Goal: Task Accomplishment & Management: Use online tool/utility

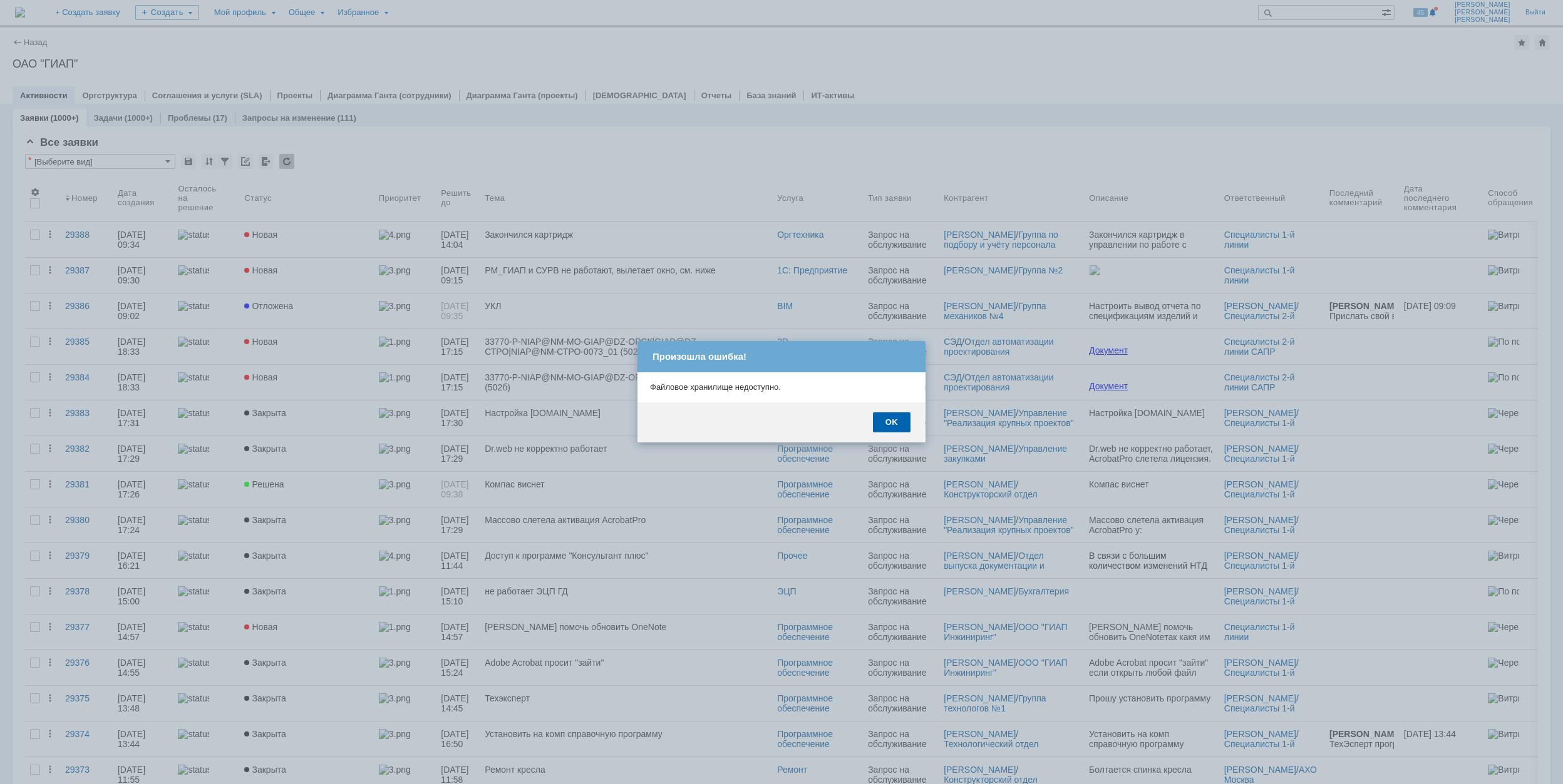
click at [902, 418] on div "OK" at bounding box center [891, 422] width 38 height 20
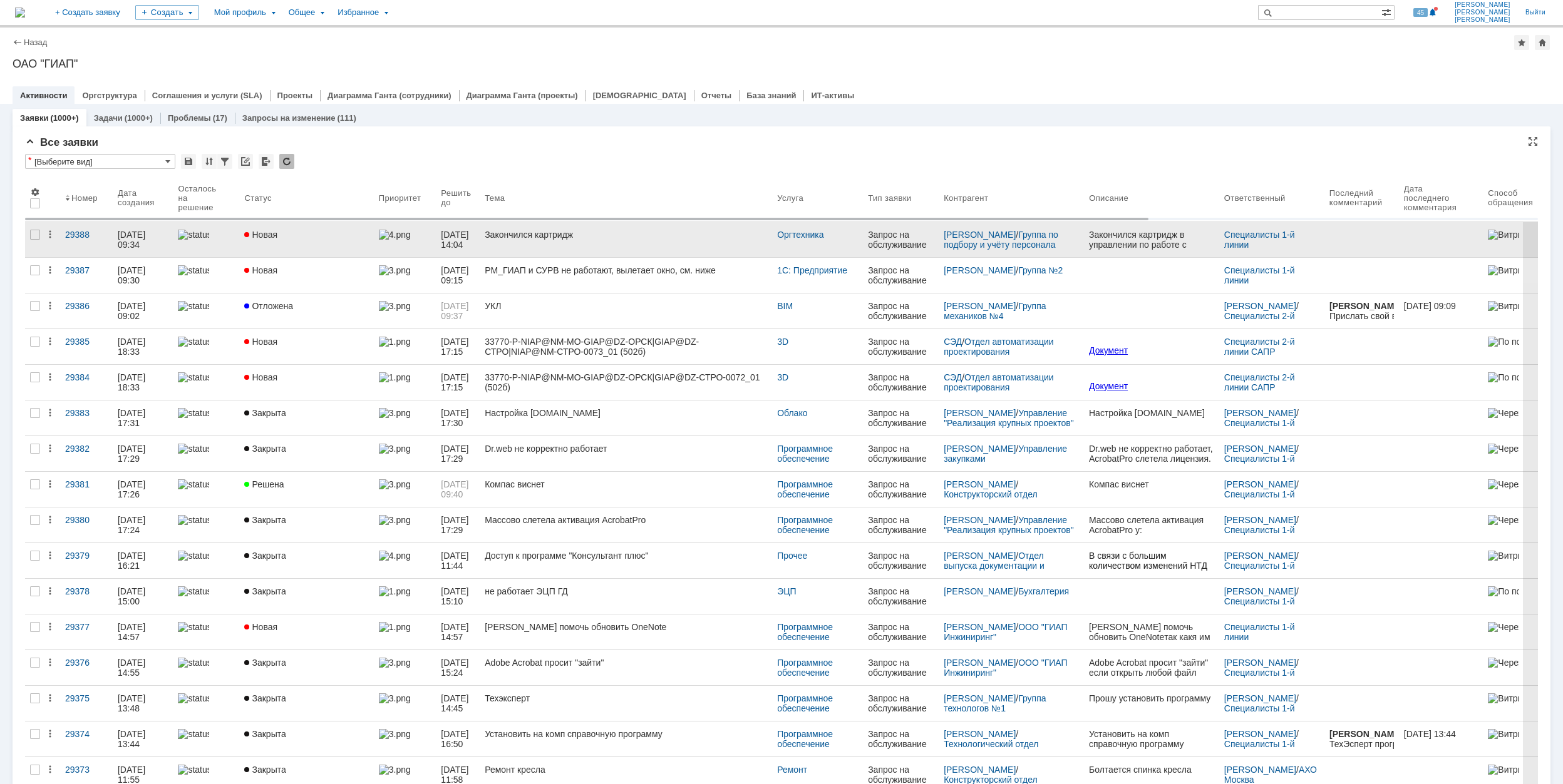
click at [341, 240] on link "Новая" at bounding box center [306, 239] width 134 height 35
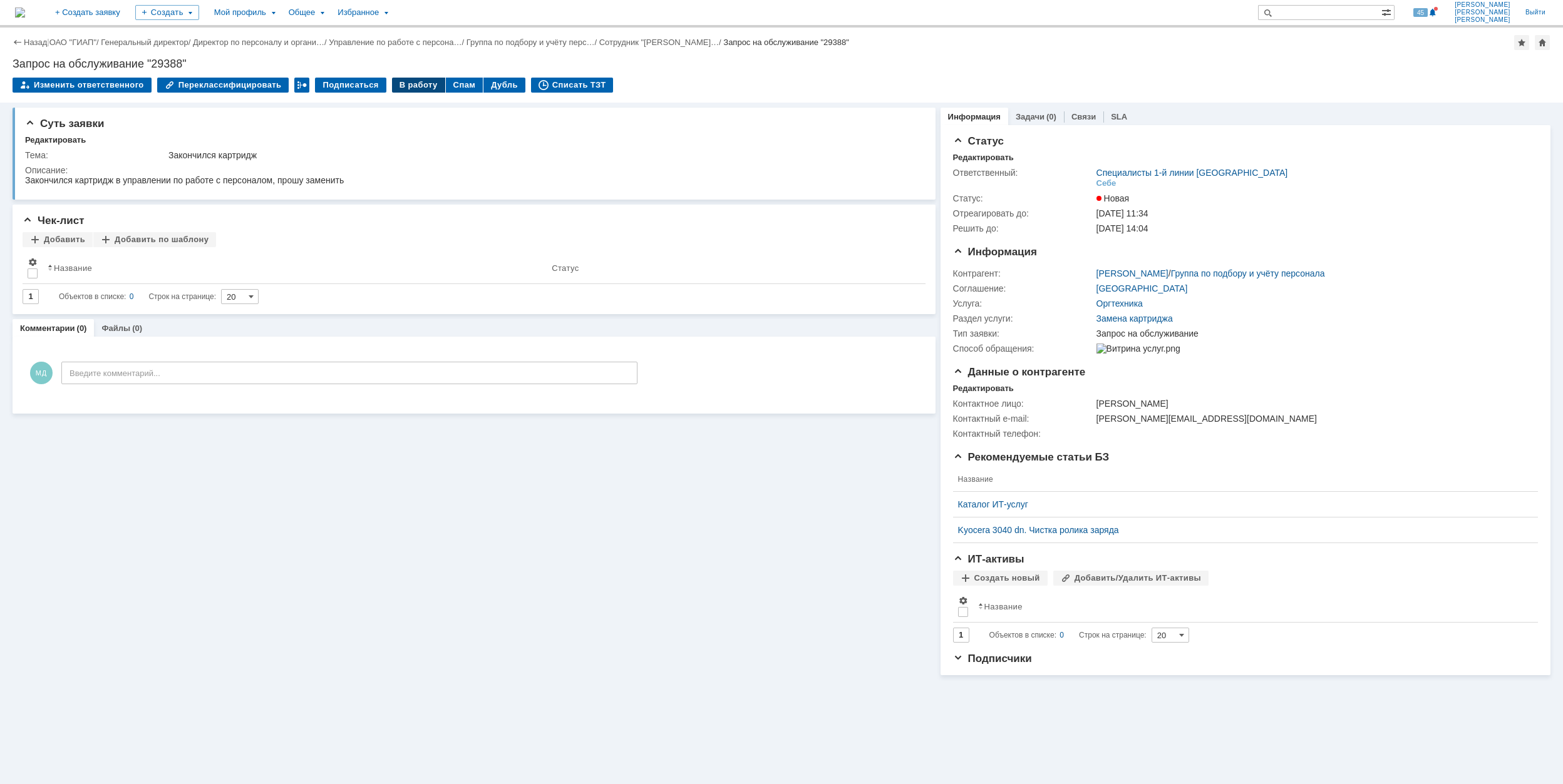
click at [399, 83] on div "В работу" at bounding box center [419, 85] width 53 height 15
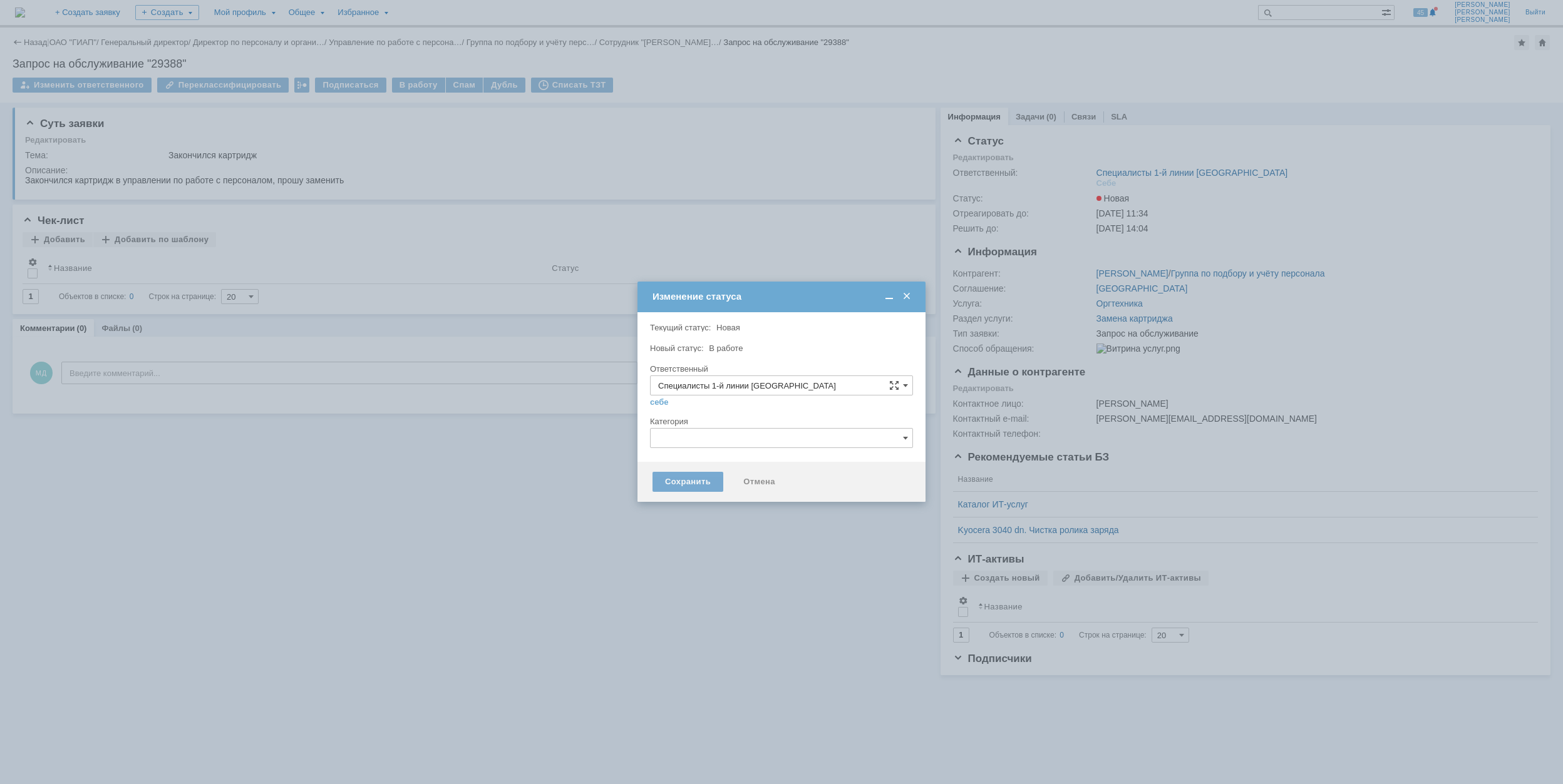
type input "[PERSON_NAME]"
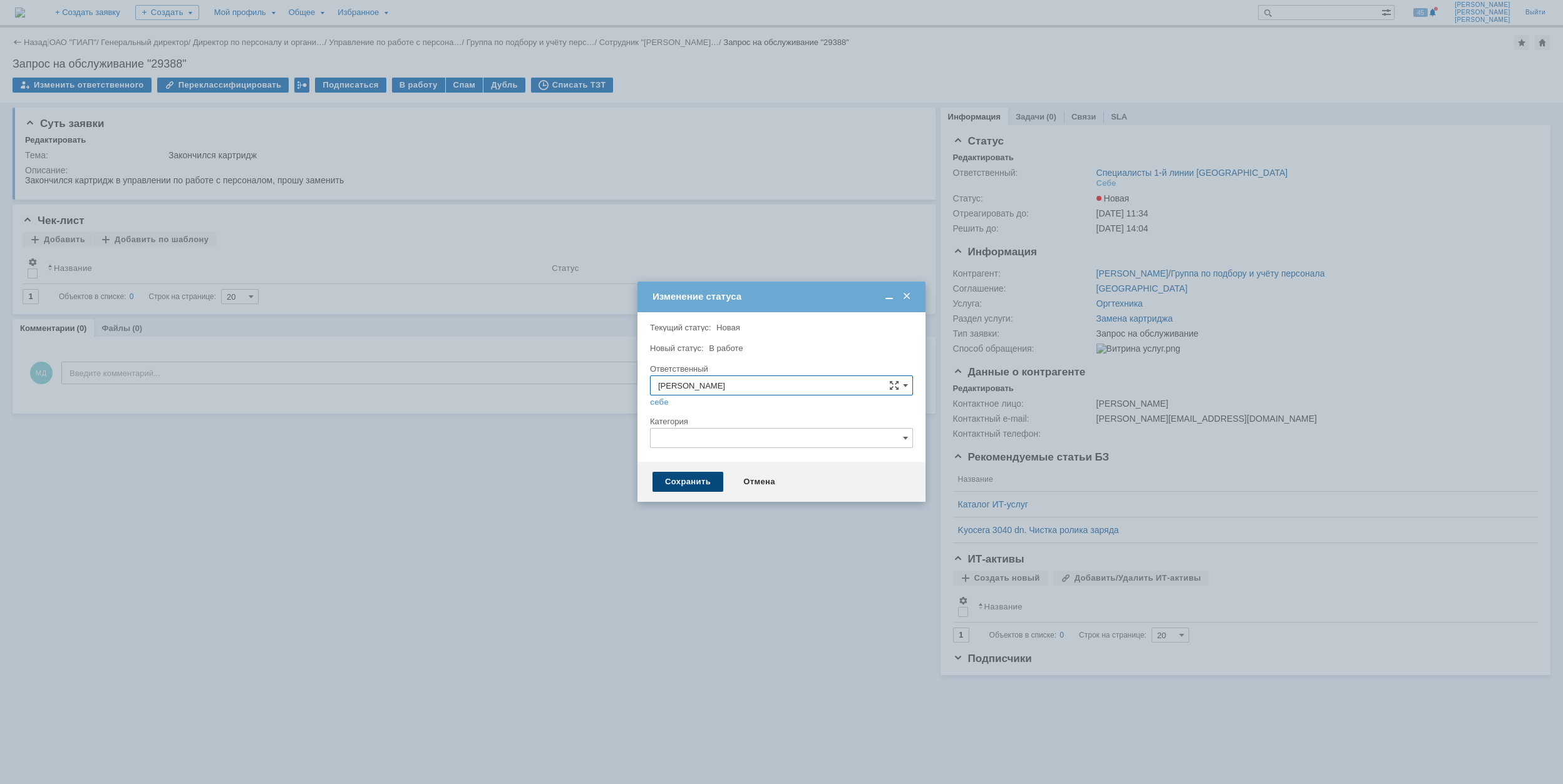
click at [689, 484] on div "Сохранить" at bounding box center [688, 482] width 71 height 20
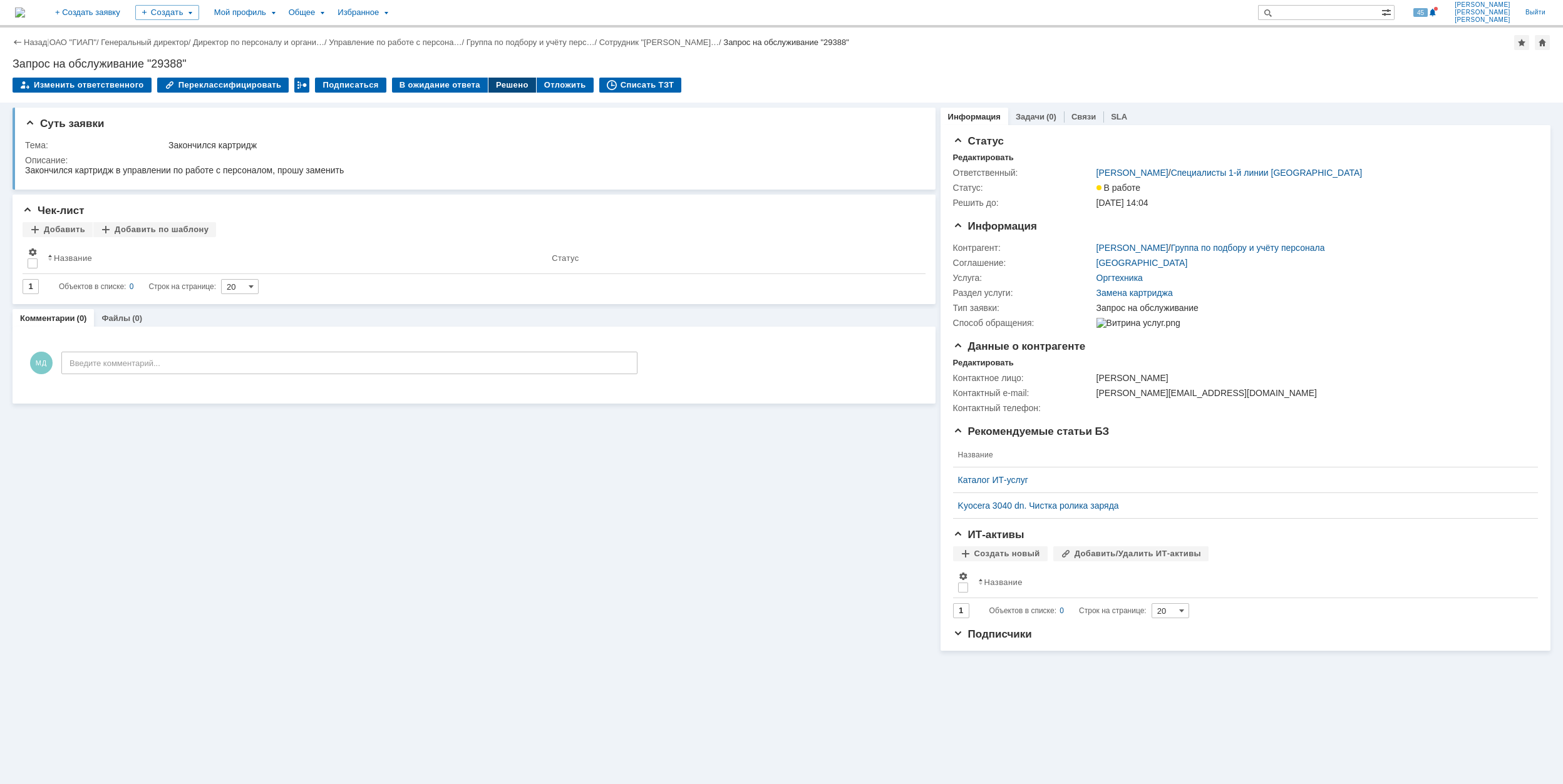
click at [497, 85] on div "Решено" at bounding box center [512, 85] width 48 height 15
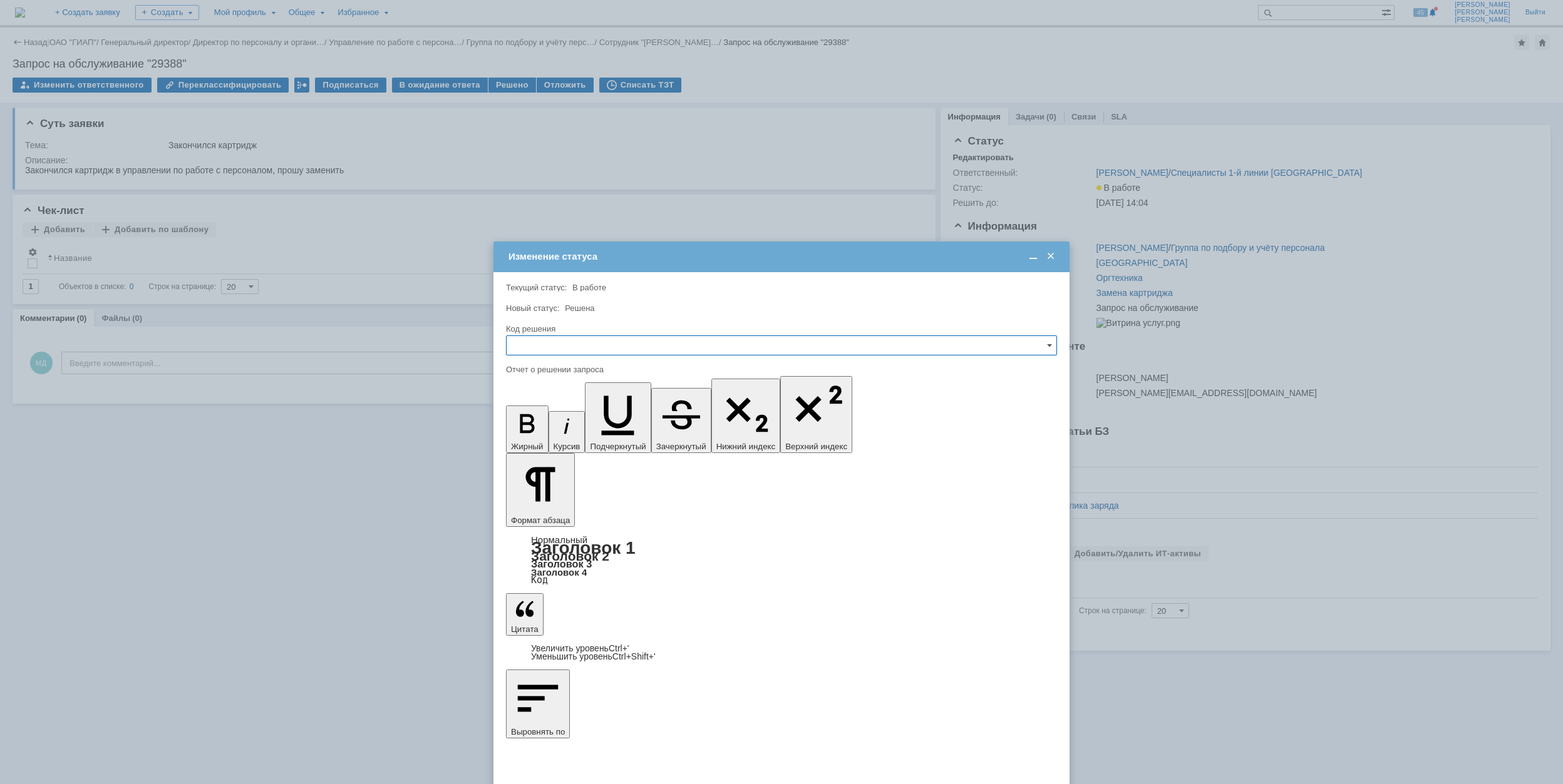
click at [854, 338] on input "text" at bounding box center [782, 346] width 551 height 20
click at [714, 428] on span "Решено" at bounding box center [781, 430] width 535 height 10
type input "Решено"
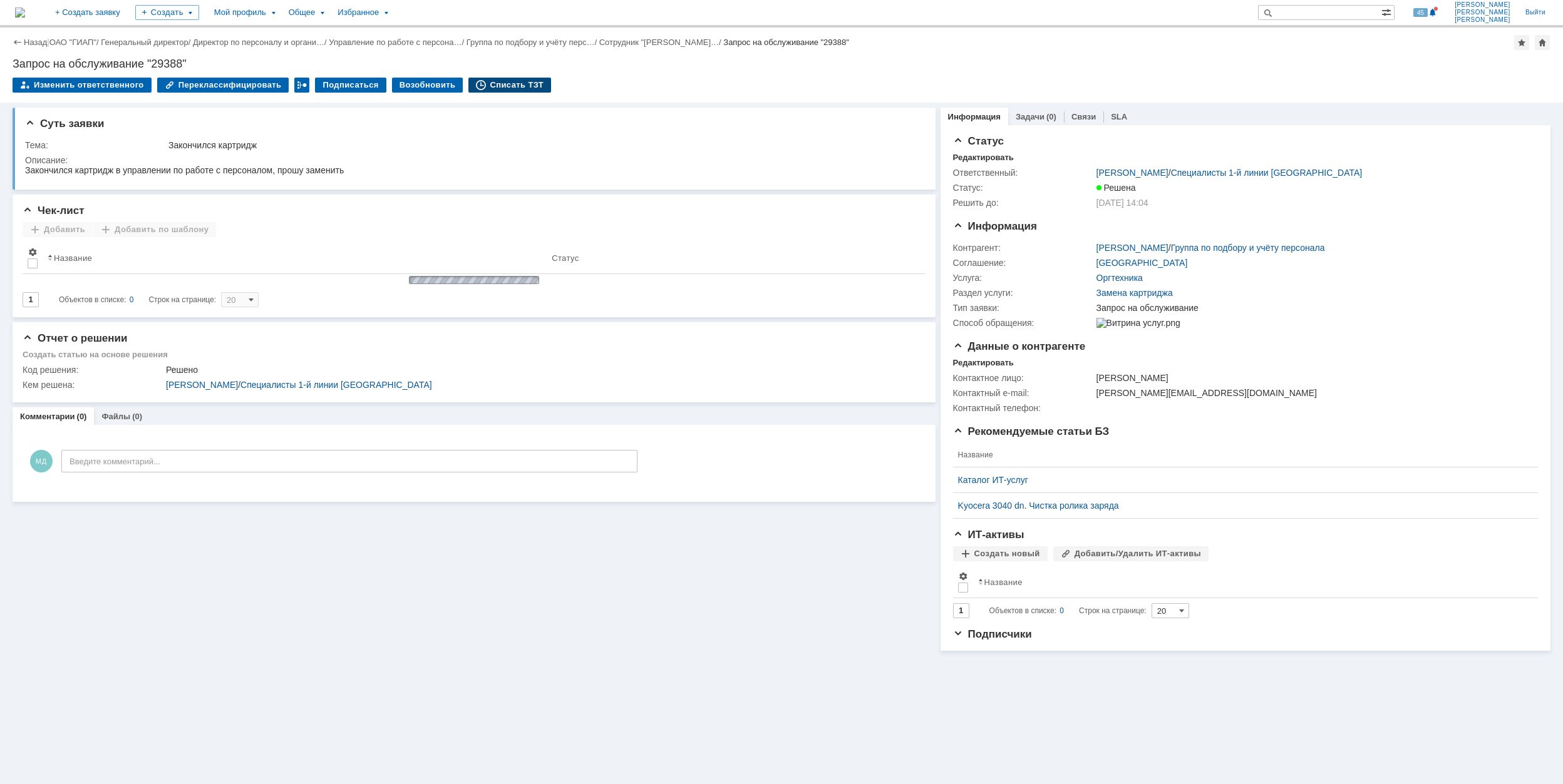
click at [515, 83] on div "Списать ТЗТ" at bounding box center [510, 85] width 83 height 15
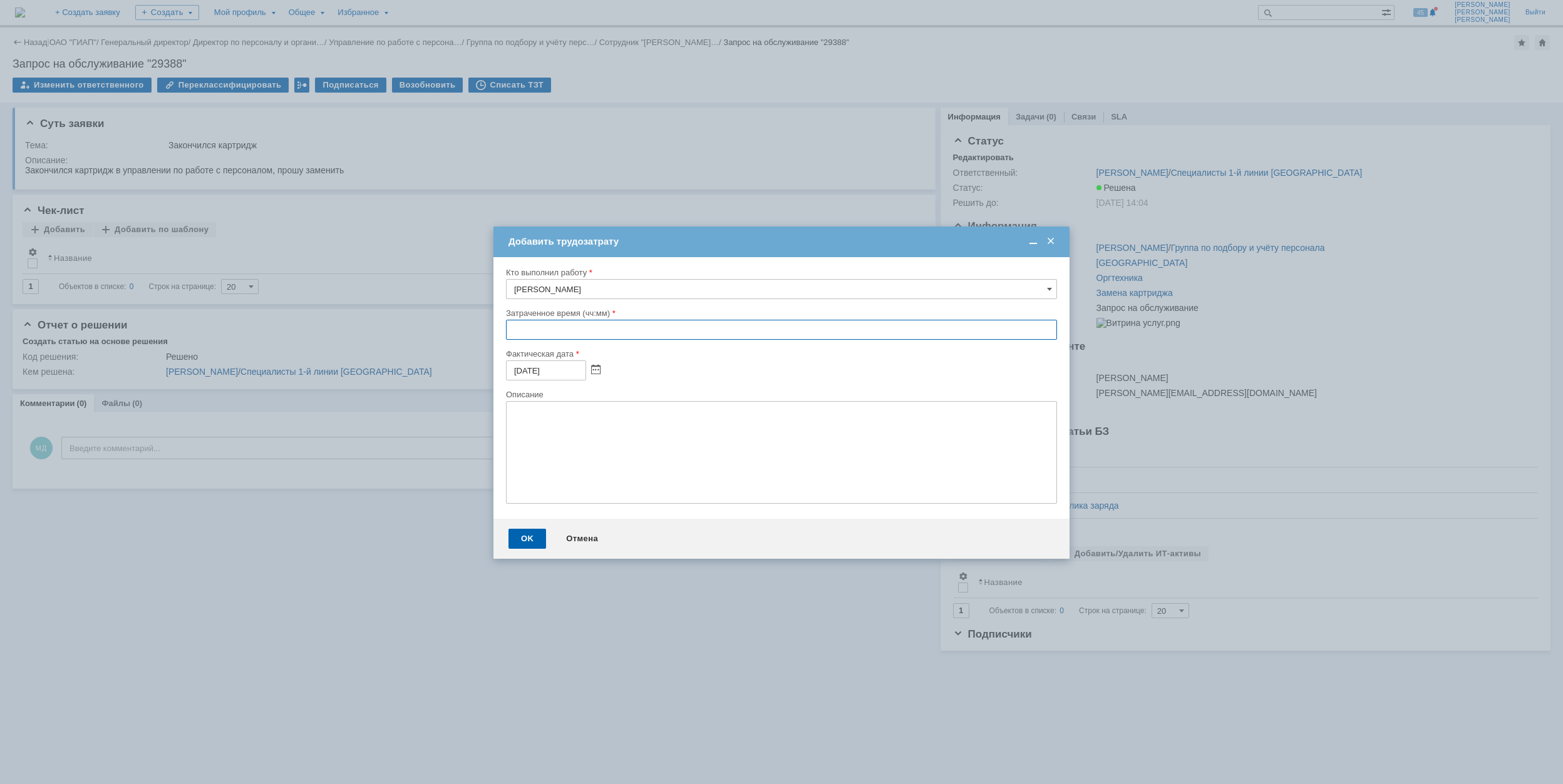
click at [510, 333] on input "text" at bounding box center [782, 330] width 551 height 20
type input "00:30"
click at [523, 540] on div "OK" at bounding box center [527, 539] width 38 height 20
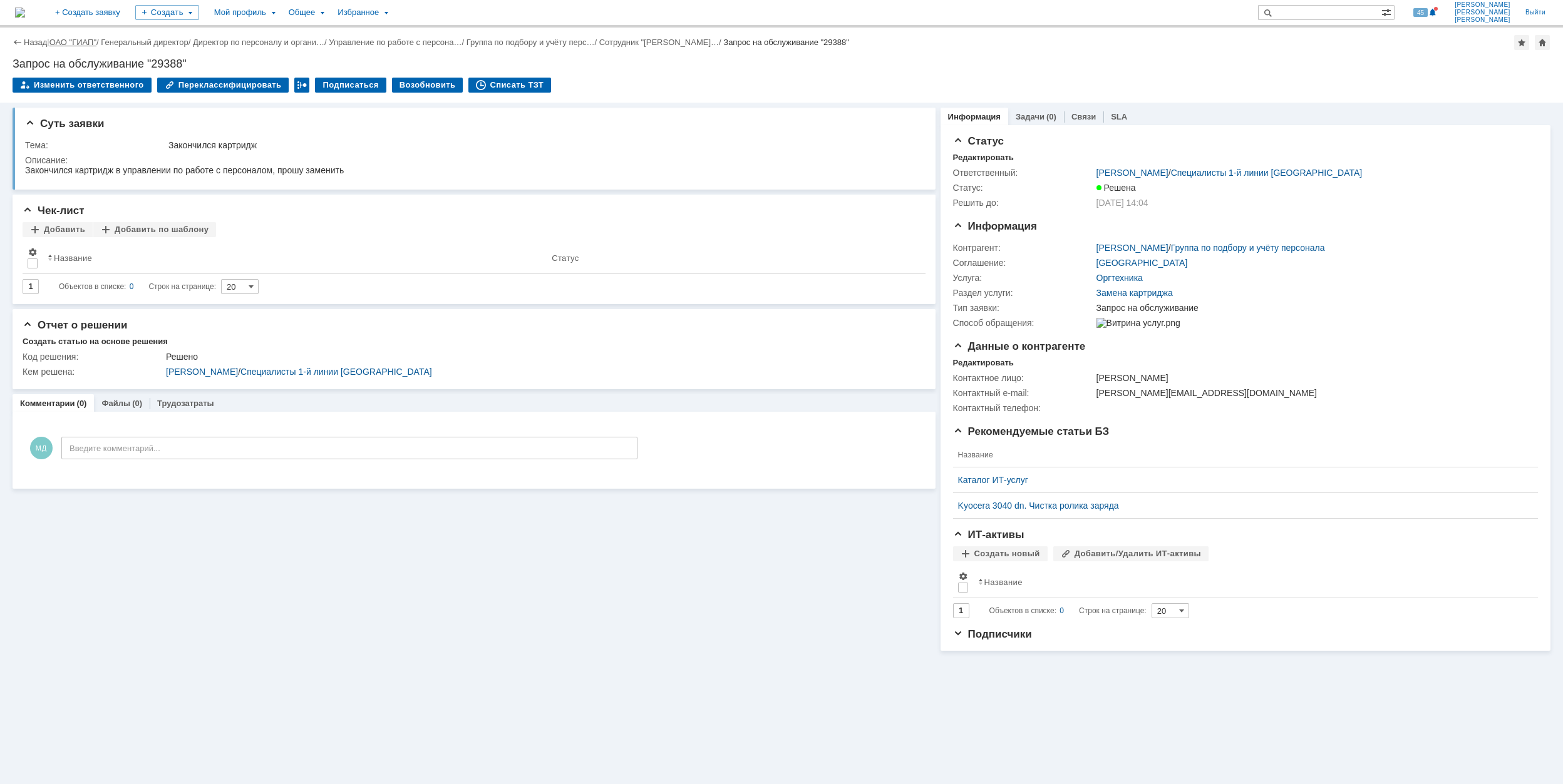
click at [73, 39] on link "ОАО "ГИАП"" at bounding box center [73, 42] width 47 height 9
